Goal: Transaction & Acquisition: Book appointment/travel/reservation

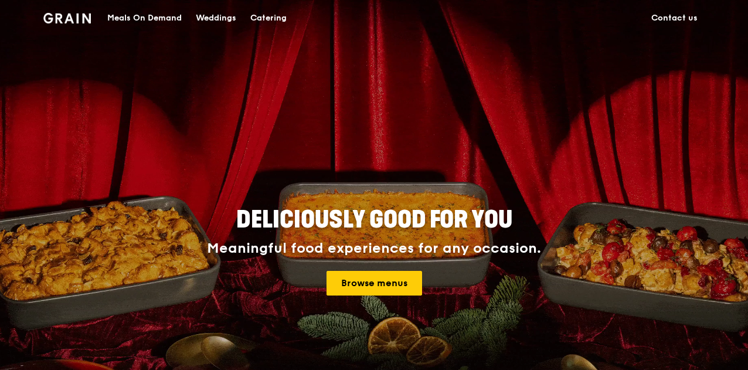
click at [158, 19] on div "Meals On Demand" at bounding box center [144, 18] width 74 height 35
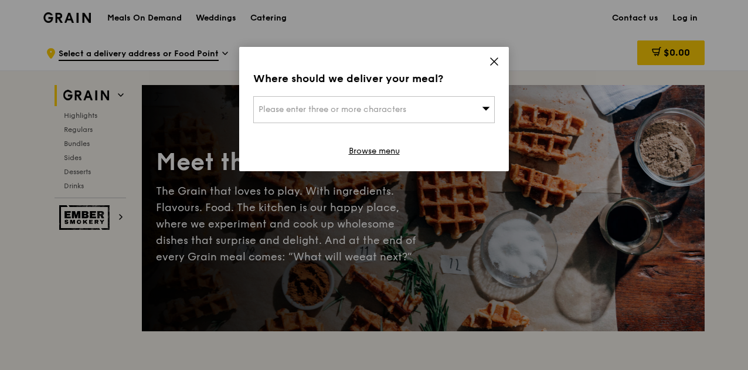
click at [443, 108] on div "Please enter three or more characters" at bounding box center [374, 109] width 242 height 27
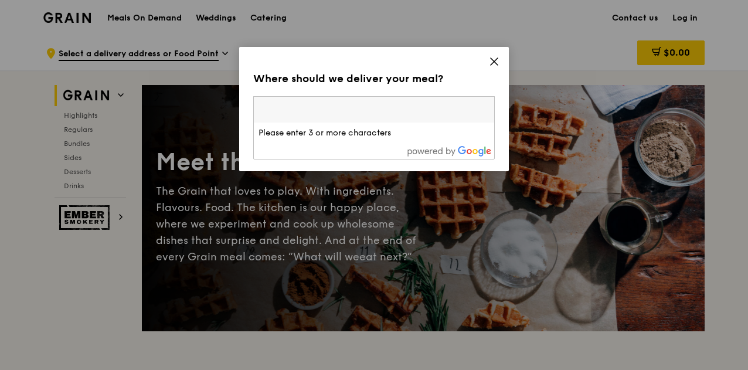
paste input "828761"
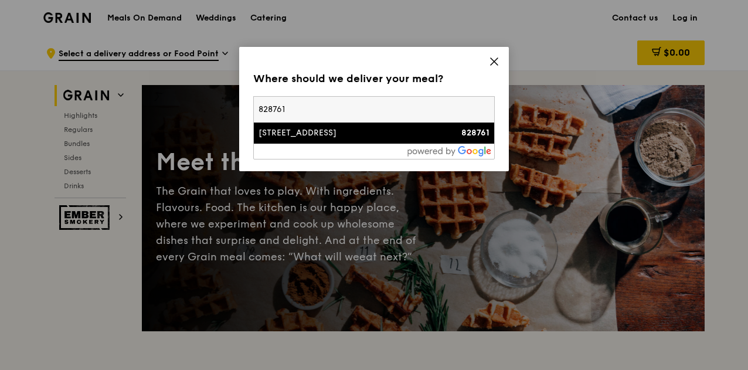
type input "828761"
click at [363, 138] on div "[STREET_ADDRESS]" at bounding box center [346, 133] width 174 height 12
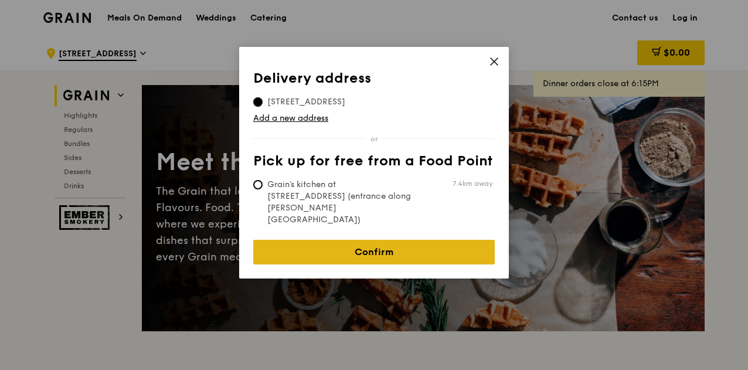
click at [322, 240] on link "Confirm" at bounding box center [374, 252] width 242 height 25
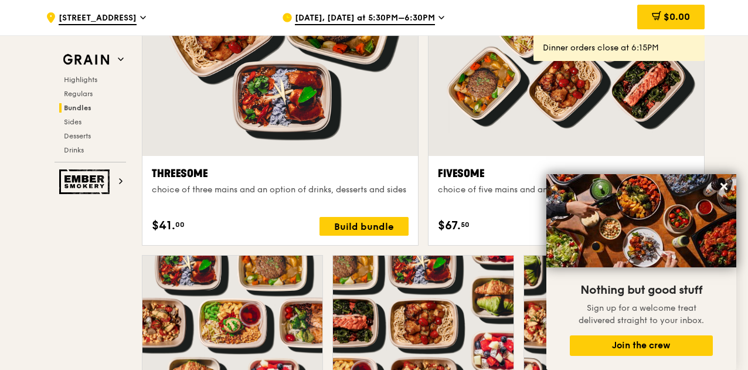
scroll to position [2286, 0]
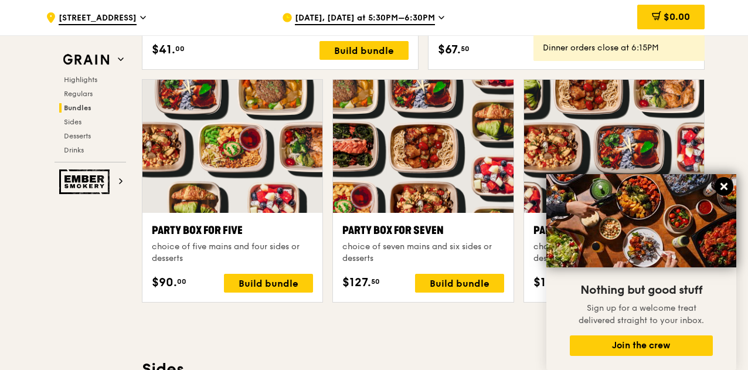
click at [722, 187] on icon at bounding box center [723, 186] width 7 height 7
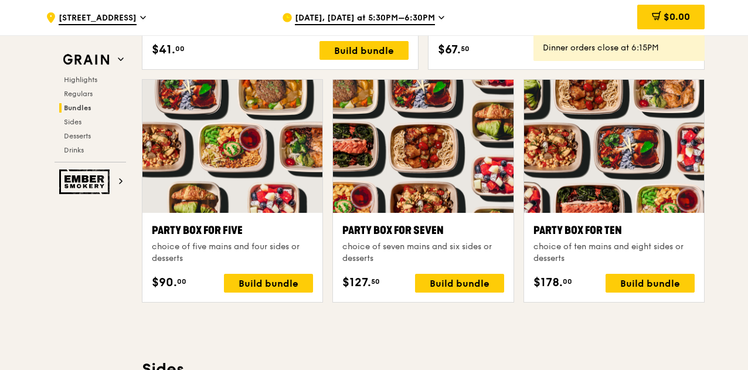
click at [722, 165] on div ".cls-1 { fill: none; stroke: #fff; stroke-linecap: round; stroke-linejoin: roun…" at bounding box center [374, 215] width 748 height 4932
drag, startPoint x: 715, startPoint y: 225, endPoint x: 614, endPoint y: 67, distance: 188.0
click at [715, 225] on div ".cls-1 { fill: none; stroke: #fff; stroke-linecap: round; stroke-linejoin: roun…" at bounding box center [374, 215] width 748 height 4932
click at [27, 152] on div ".cls-1 { fill: none; stroke: #fff; stroke-linecap: round; stroke-linejoin: roun…" at bounding box center [374, 215] width 748 height 4932
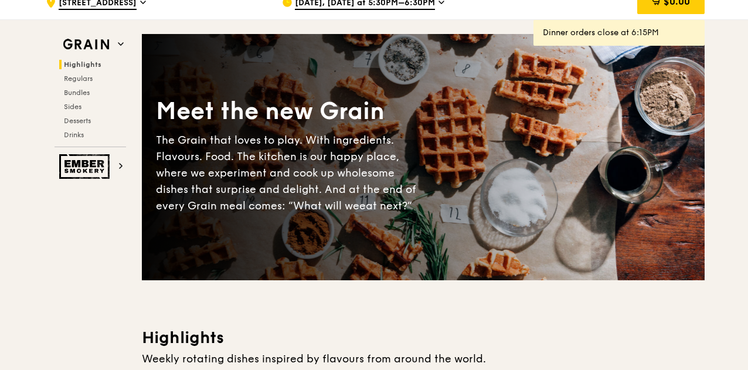
scroll to position [0, 0]
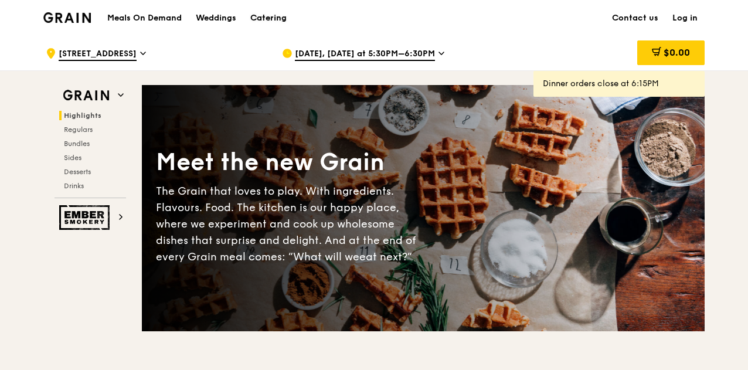
click at [276, 10] on div "Catering" at bounding box center [268, 18] width 36 height 35
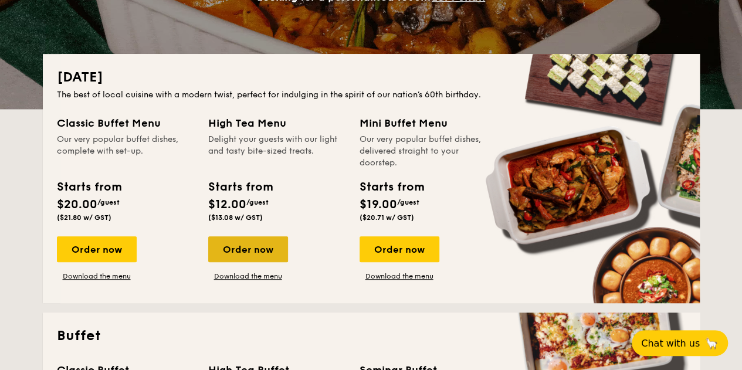
scroll to position [234, 0]
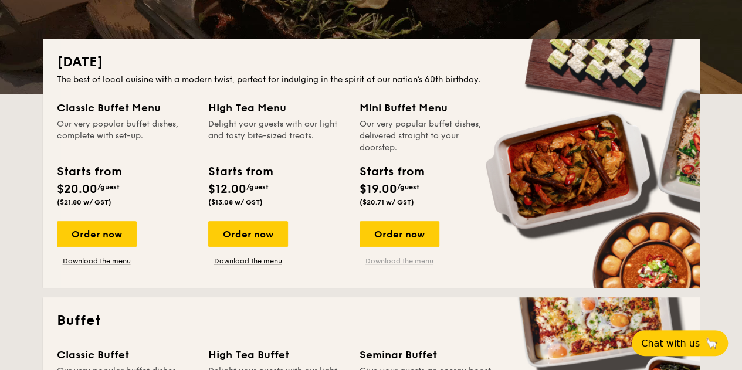
click at [403, 264] on link "Download the menu" at bounding box center [399, 260] width 80 height 9
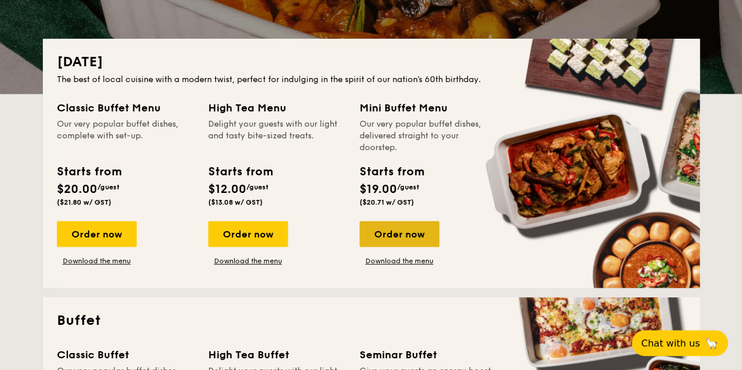
click at [393, 237] on div "Order now" at bounding box center [399, 234] width 80 height 26
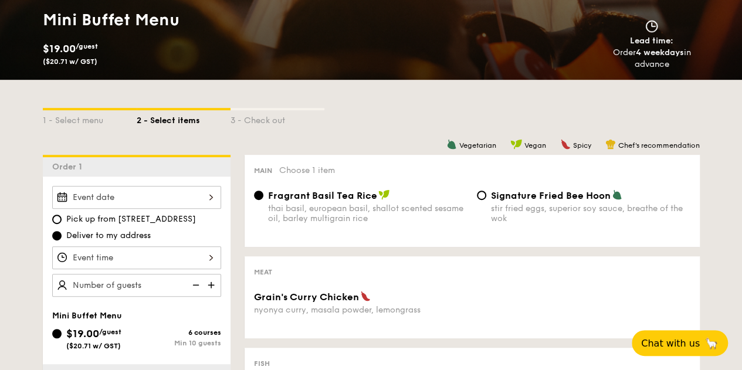
scroll to position [293, 0]
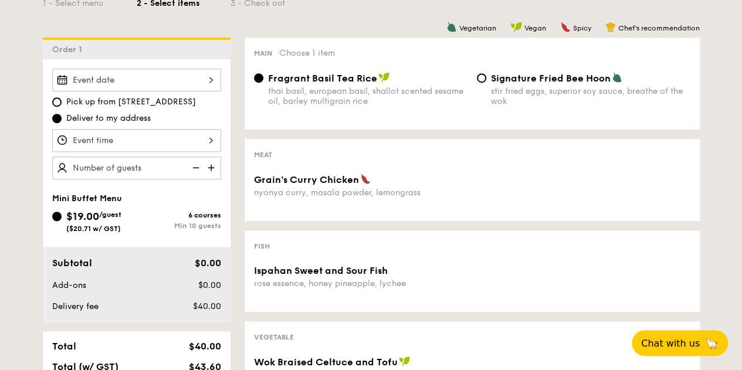
click at [157, 129] on div at bounding box center [136, 140] width 169 height 23
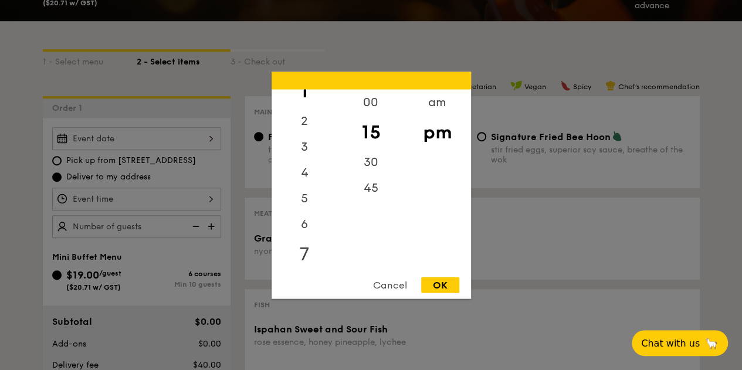
scroll to position [59, 0]
click at [308, 230] on div "7" at bounding box center [304, 236] width 66 height 34
click at [438, 289] on div "OK" at bounding box center [440, 285] width 38 height 16
type input "7:15PM"
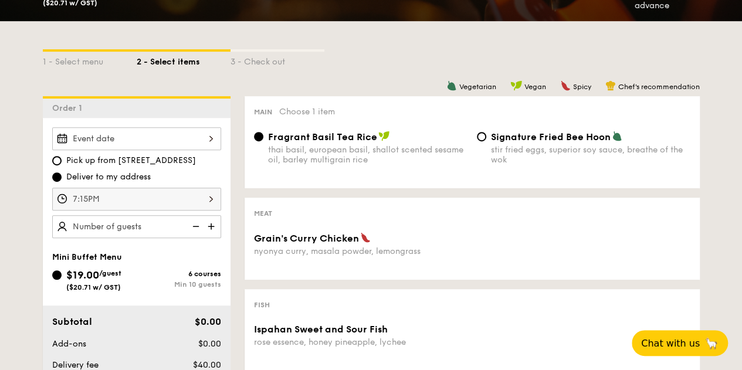
click at [216, 224] on img at bounding box center [212, 226] width 18 height 22
click at [215, 222] on img at bounding box center [212, 226] width 18 height 22
click at [196, 224] on img at bounding box center [195, 226] width 18 height 22
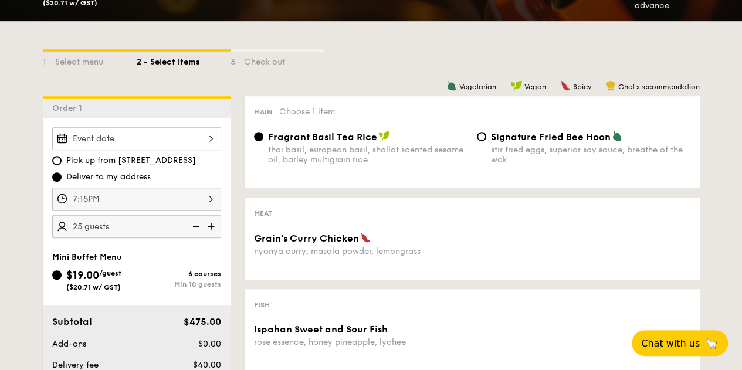
type input "20 guests"
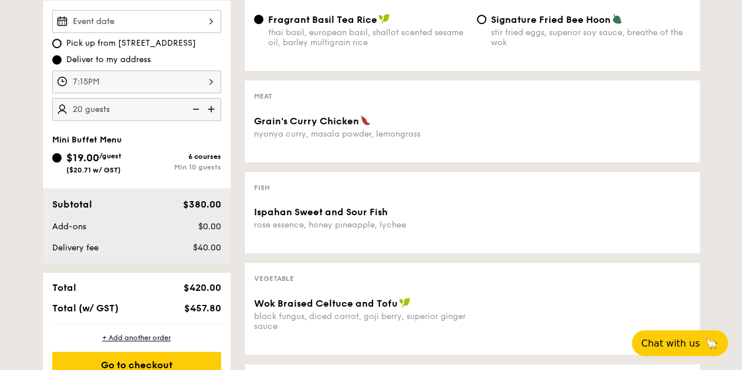
scroll to position [293, 0]
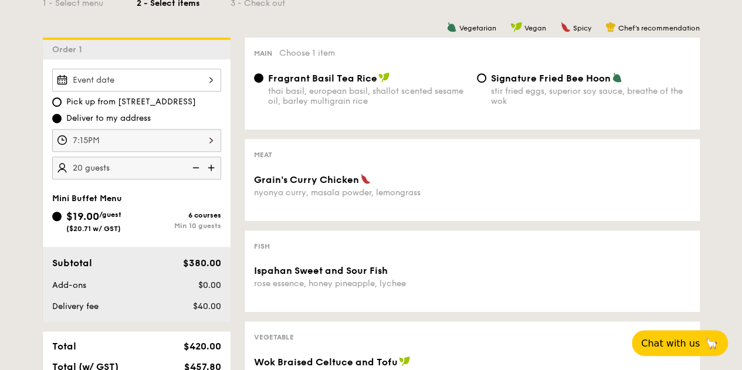
click at [196, 83] on div at bounding box center [136, 80] width 169 height 23
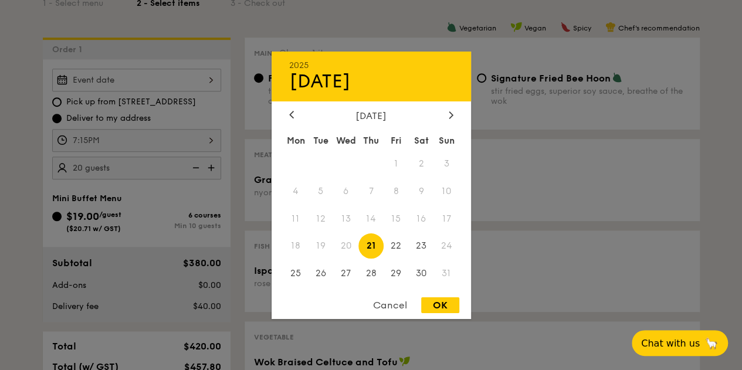
click at [317, 246] on span "19" at bounding box center [320, 245] width 25 height 25
click at [392, 308] on div "Cancel" at bounding box center [389, 305] width 57 height 16
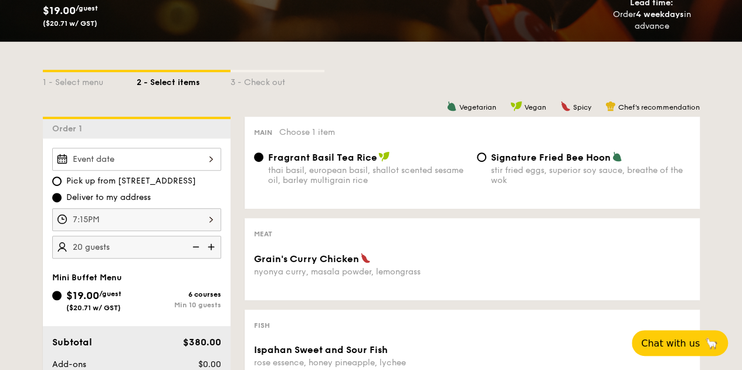
scroll to position [0, 0]
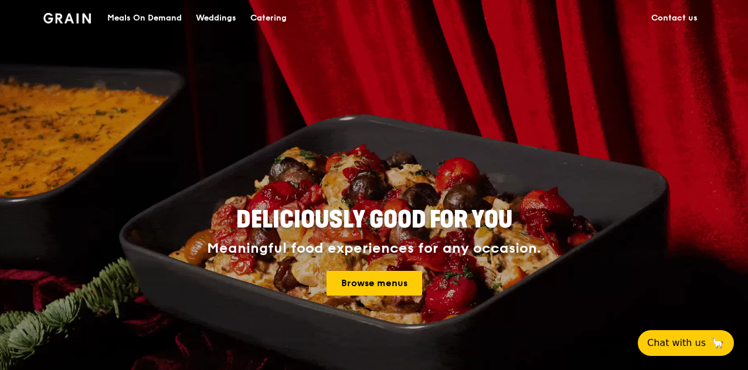
click at [165, 16] on div "Meals On Demand" at bounding box center [144, 18] width 74 height 35
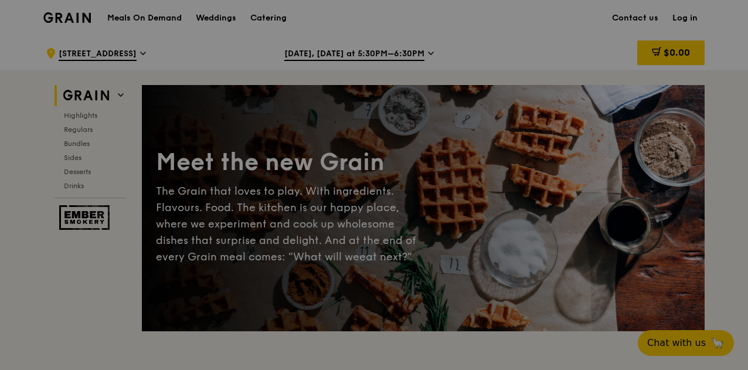
click at [271, 21] on div at bounding box center [374, 185] width 748 height 370
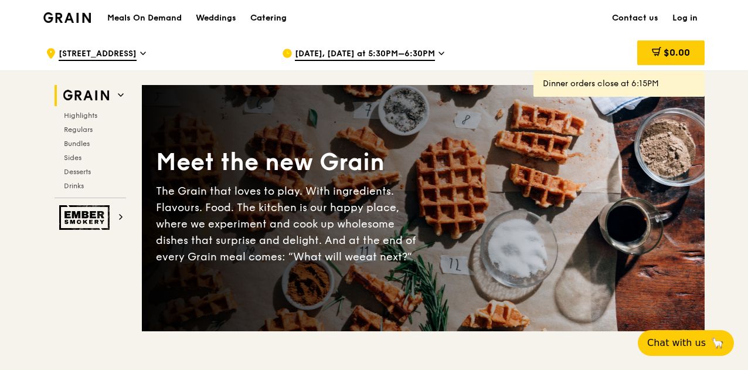
click at [277, 17] on div "Catering" at bounding box center [268, 18] width 36 height 35
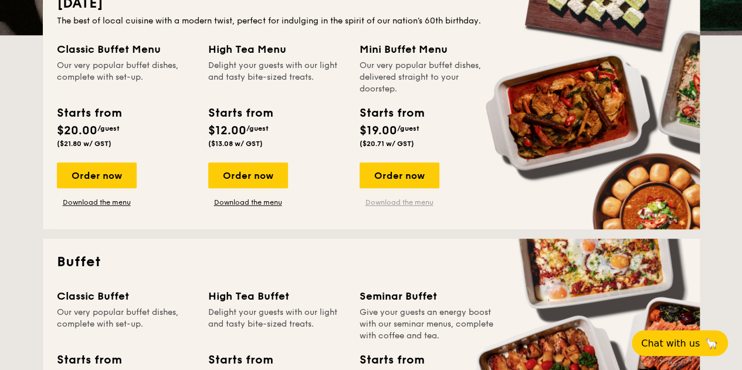
click at [419, 206] on link "Download the menu" at bounding box center [399, 202] width 80 height 9
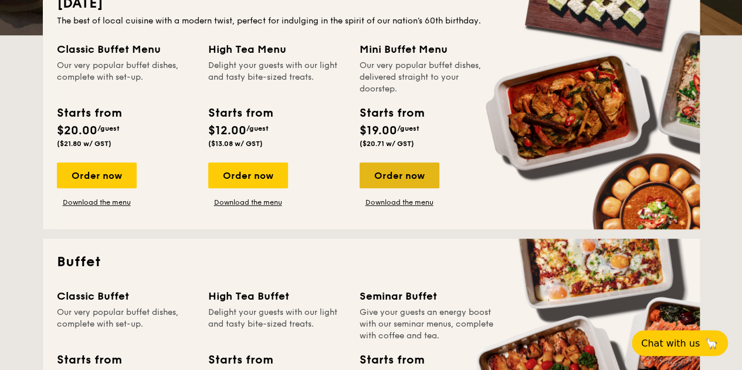
click at [386, 173] on div "Order now" at bounding box center [399, 175] width 80 height 26
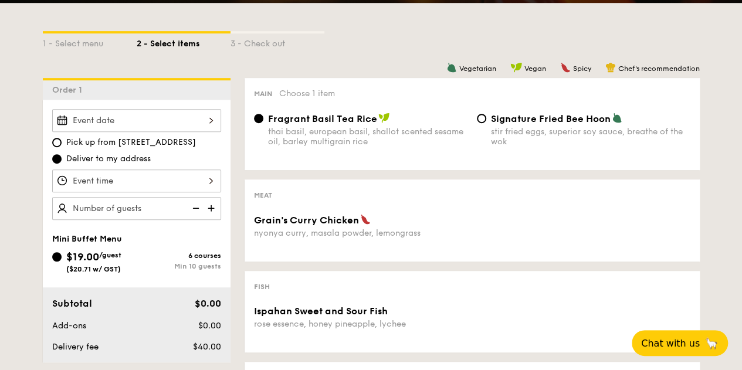
scroll to position [293, 0]
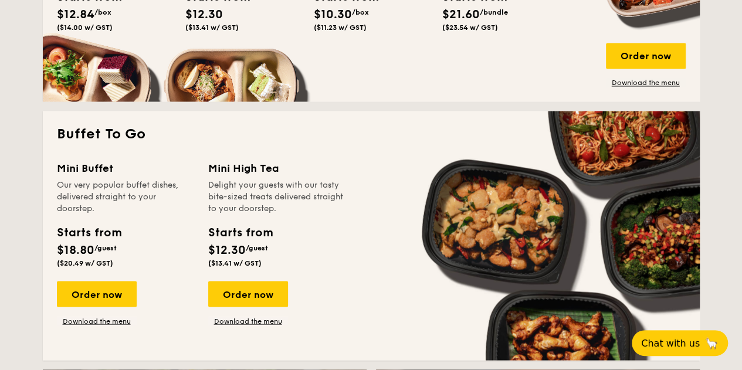
scroll to position [938, 0]
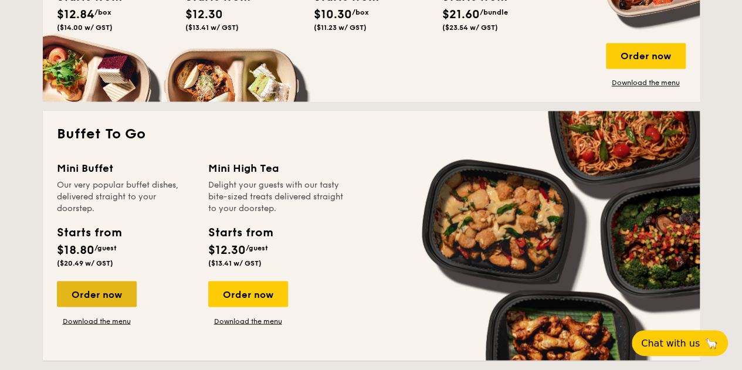
click at [96, 290] on div "Order now" at bounding box center [97, 294] width 80 height 26
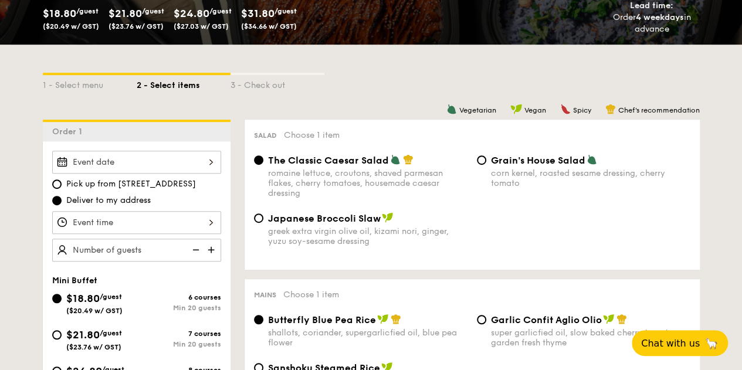
scroll to position [293, 0]
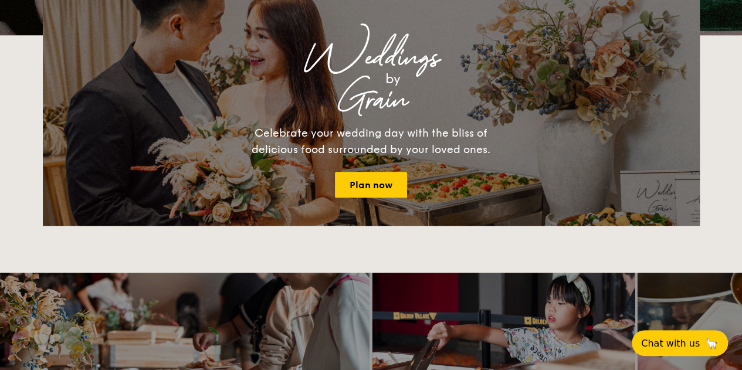
scroll to position [2219, 0]
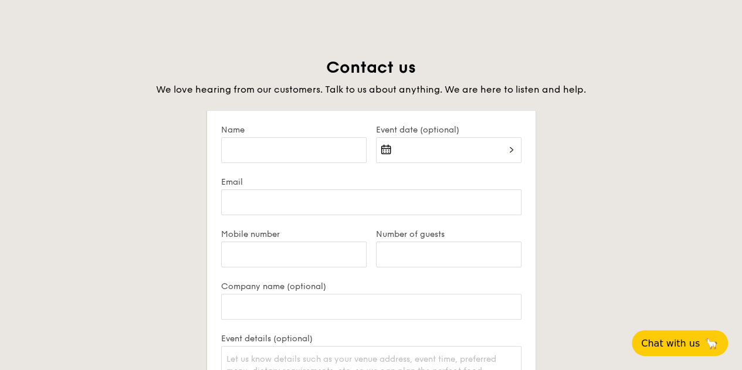
click at [651, 115] on div "Contact us We love hearing from our customers. Talk to us about anything. We ar…" at bounding box center [371, 329] width 657 height 544
